Goal: Information Seeking & Learning: Learn about a topic

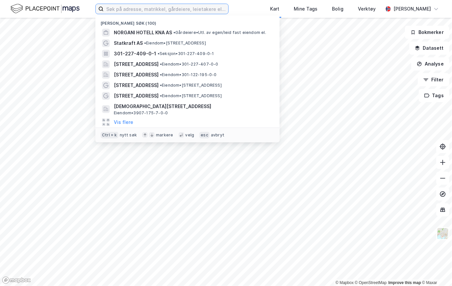
click at [120, 9] on input at bounding box center [166, 9] width 125 height 10
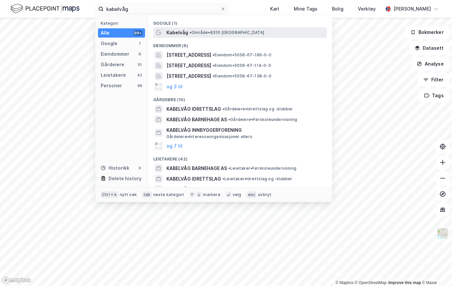
click at [179, 29] on span "Kabelvåg" at bounding box center [178, 33] width 22 height 8
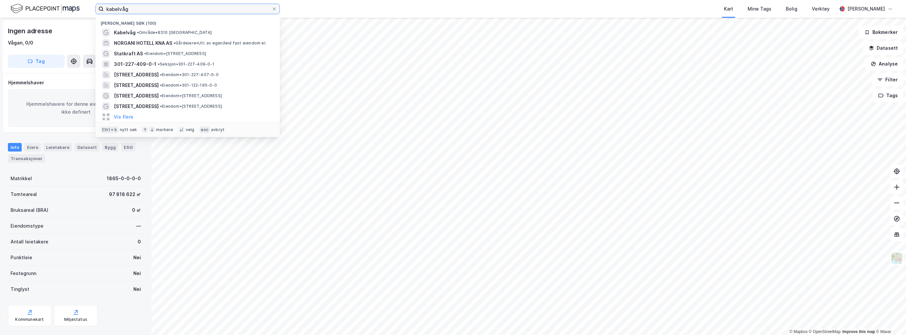
drag, startPoint x: 129, startPoint y: 8, endPoint x: 94, endPoint y: 9, distance: 34.9
click at [94, 10] on div "kabelvåg Nylige søk (100) [GEOGRAPHIC_DATA] • Område • 8310 [GEOGRAPHIC_DATA] K…" at bounding box center [453, 9] width 906 height 18
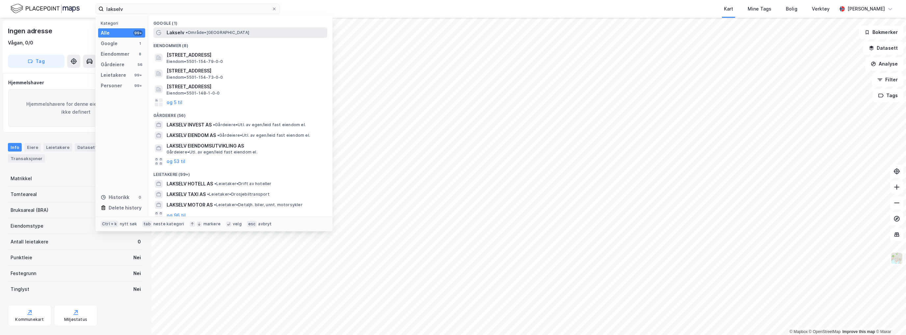
click at [178, 31] on span "Lakselv" at bounding box center [176, 33] width 18 height 8
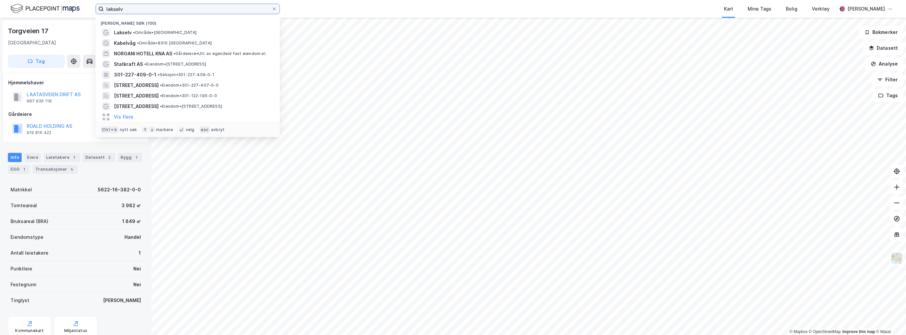
drag, startPoint x: 134, startPoint y: 9, endPoint x: 68, endPoint y: 1, distance: 66.3
click at [68, 1] on div "lakselv Nylige søk (100) [GEOGRAPHIC_DATA] • Område • [GEOGRAPHIC_DATA] • Områd…" at bounding box center [453, 9] width 906 height 18
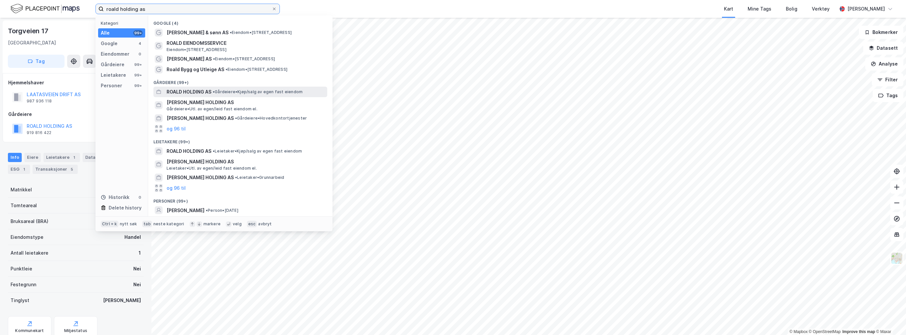
type input "roald holding as"
click at [187, 92] on span "ROALD HOLDING AS" at bounding box center [189, 92] width 45 height 8
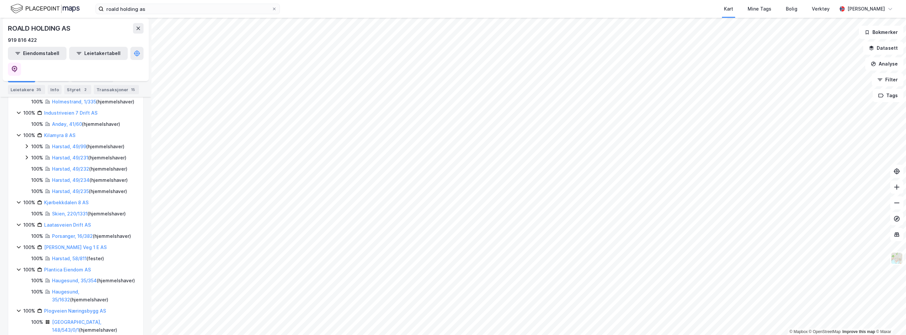
scroll to position [342, 0]
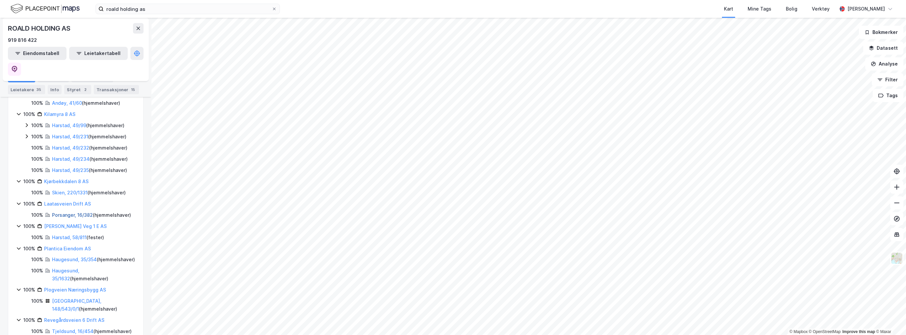
click at [63, 218] on link "Porsanger, 16/382" at bounding box center [72, 215] width 41 height 6
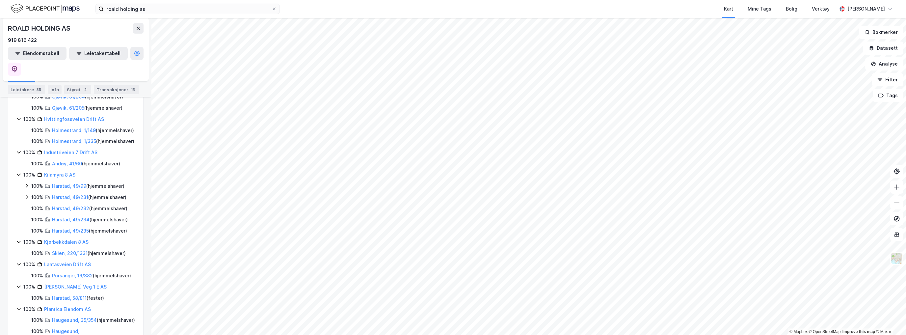
scroll to position [316, 0]
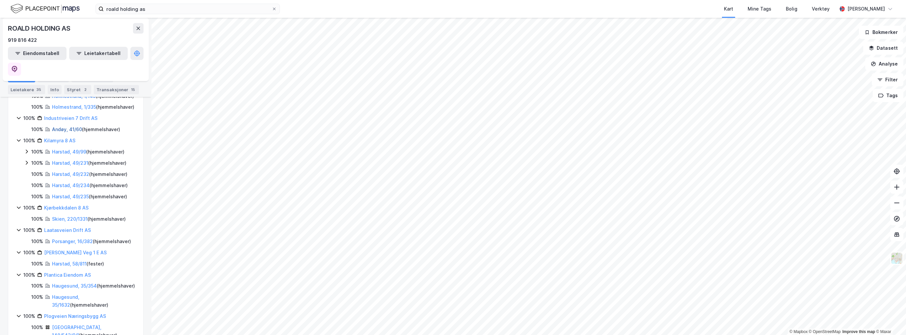
click at [62, 132] on link "Andøy, 41/60" at bounding box center [67, 129] width 30 height 6
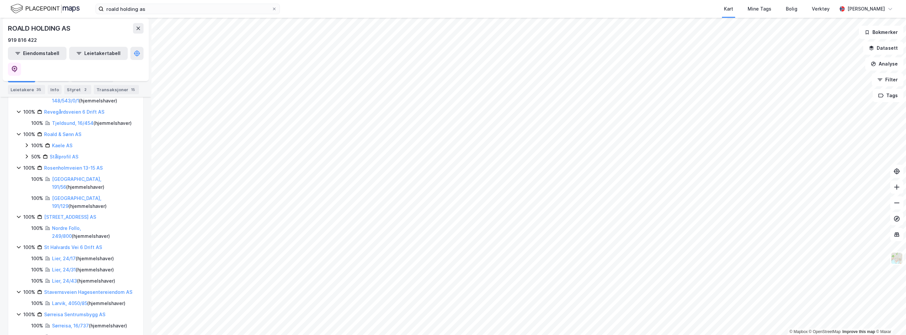
scroll to position [564, 0]
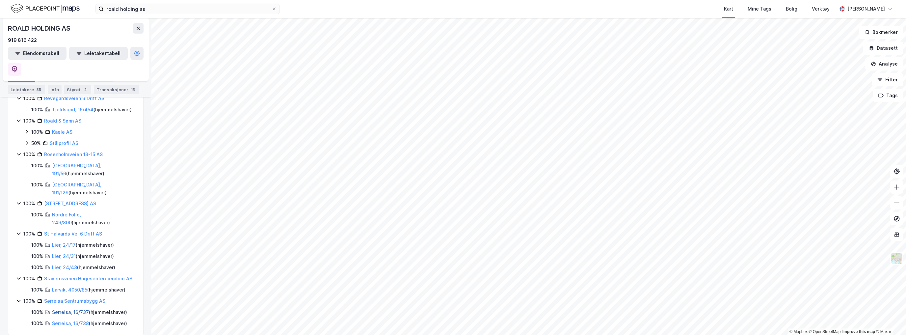
click at [64, 285] on link "Sørreisa, 16/737" at bounding box center [70, 312] width 37 height 6
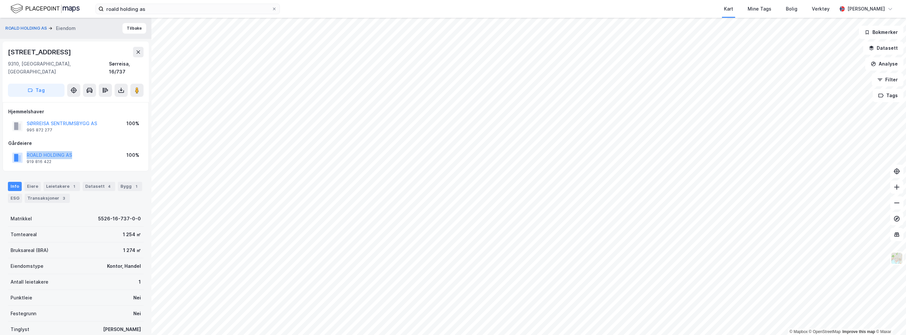
drag, startPoint x: 72, startPoint y: 146, endPoint x: 16, endPoint y: 145, distance: 56.3
click at [16, 150] on div "ROALD HOLDING AS 919 816 422 100%" at bounding box center [75, 158] width 135 height 16
copy button "ROALD HOLDING AS"
